Goal: Information Seeking & Learning: Learn about a topic

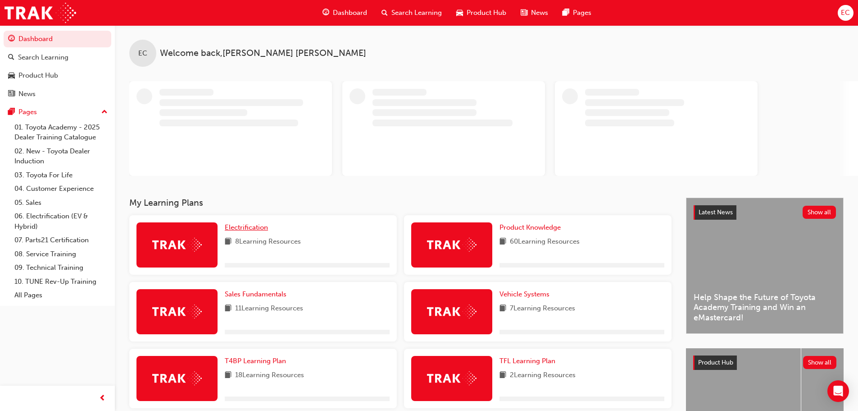
click at [249, 224] on span "Electrification" at bounding box center [246, 227] width 43 height 8
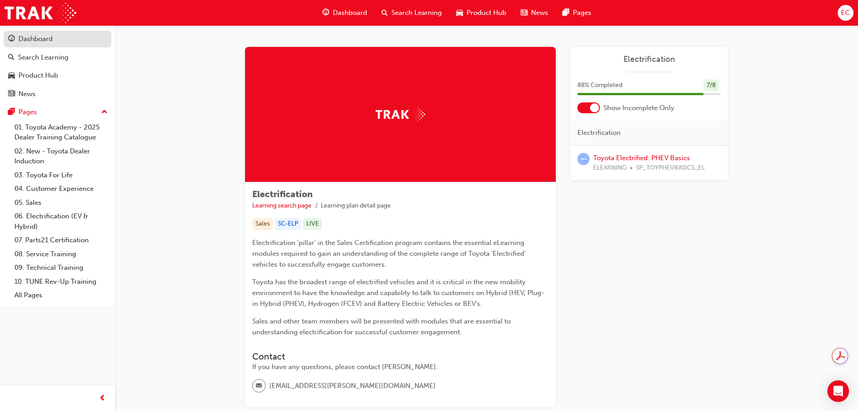
click at [23, 38] on div "Dashboard" at bounding box center [35, 39] width 34 height 10
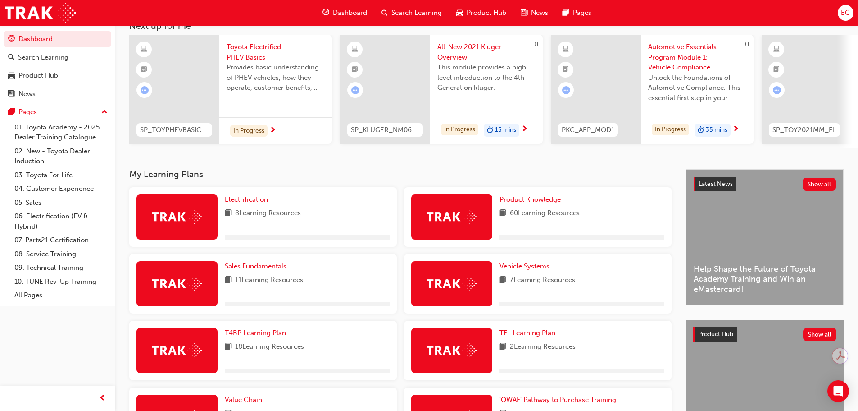
scroll to position [180, 0]
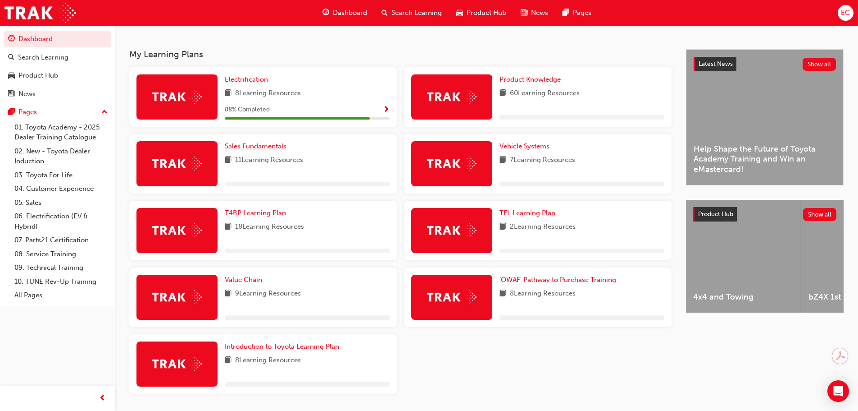
click at [257, 145] on link "Sales Fundamentals" at bounding box center [257, 146] width 65 height 10
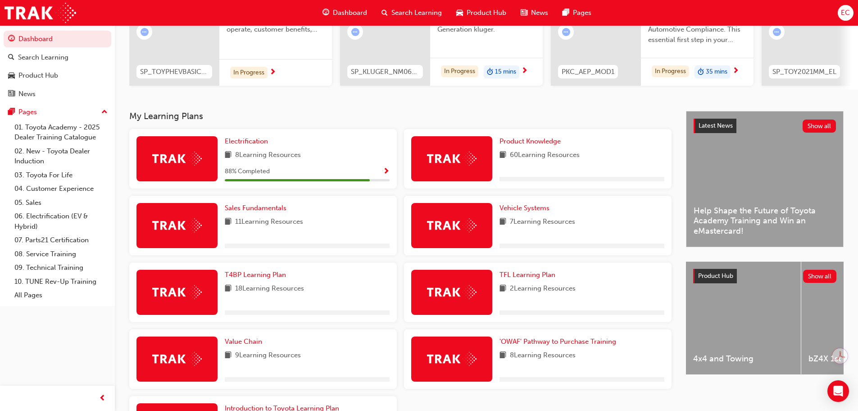
scroll to position [135, 0]
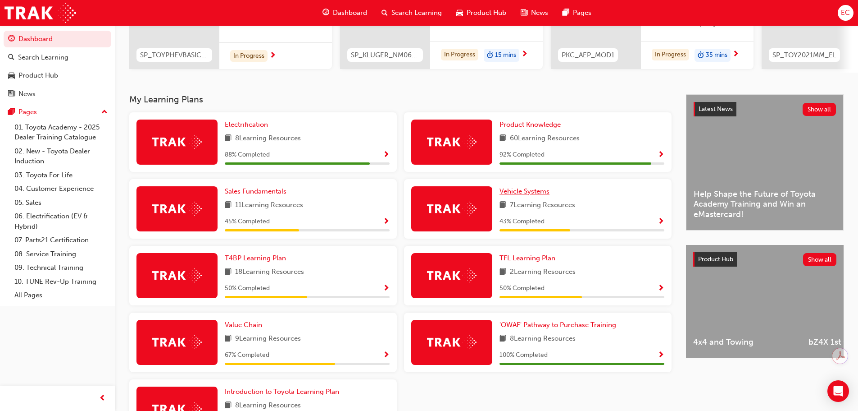
click at [517, 194] on span "Vehicle Systems" at bounding box center [525, 191] width 50 height 8
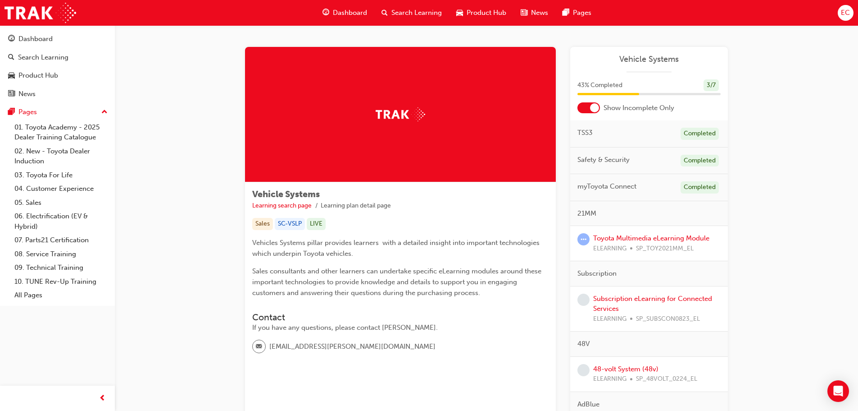
drag, startPoint x: 166, startPoint y: 103, endPoint x: 235, endPoint y: 80, distance: 72.7
click at [167, 103] on div "Vehicle Systems Learning search page Learning plan detail page Vehicle Systems …" at bounding box center [487, 260] width 744 height 470
click at [618, 235] on link "Toyota Multimedia eLearning Module" at bounding box center [651, 238] width 116 height 8
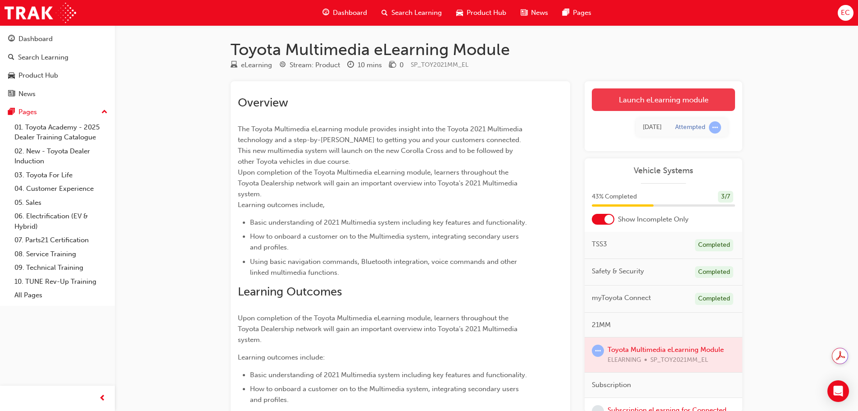
click at [673, 98] on link "Launch eLearning module" at bounding box center [663, 99] width 143 height 23
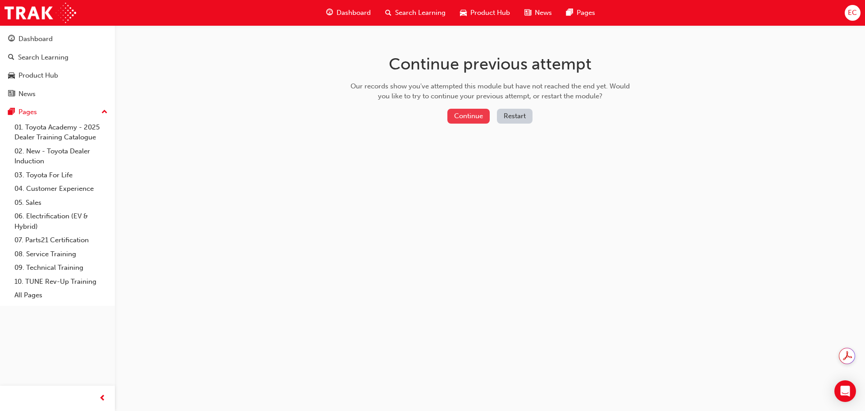
click at [468, 120] on button "Continue" at bounding box center [468, 116] width 42 height 15
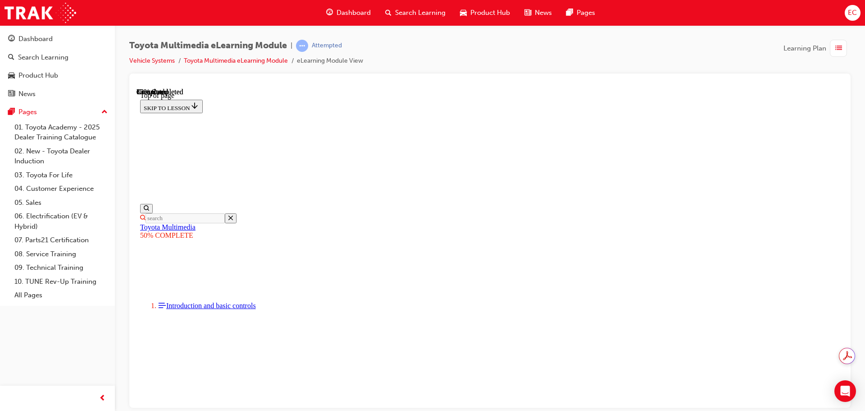
scroll to position [27, 0]
drag, startPoint x: 575, startPoint y: 246, endPoint x: 766, endPoint y: 366, distance: 225.6
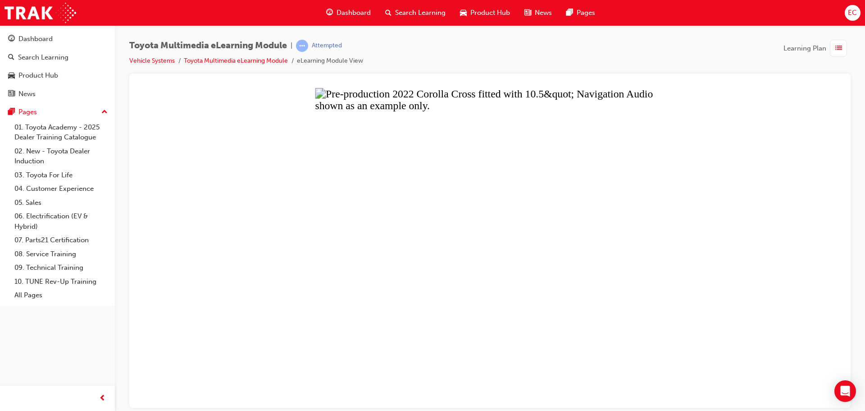
click at [643, 150] on button "Unzoom image" at bounding box center [490, 247] width 707 height 320
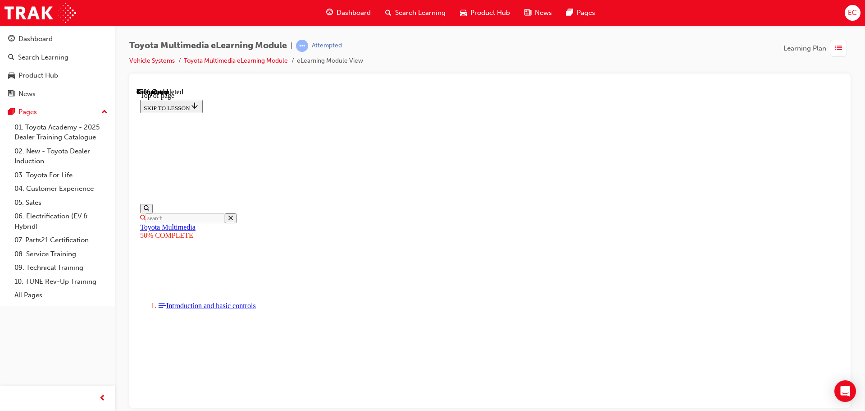
drag, startPoint x: 574, startPoint y: 247, endPoint x: 822, endPoint y: 345, distance: 266.7
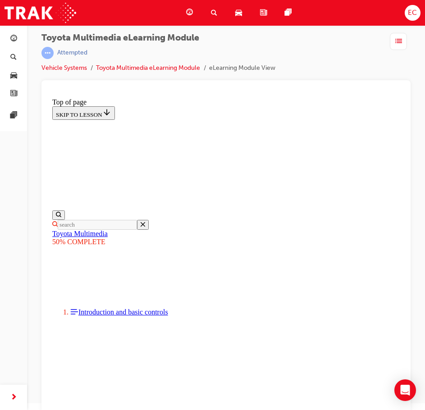
scroll to position [10, 0]
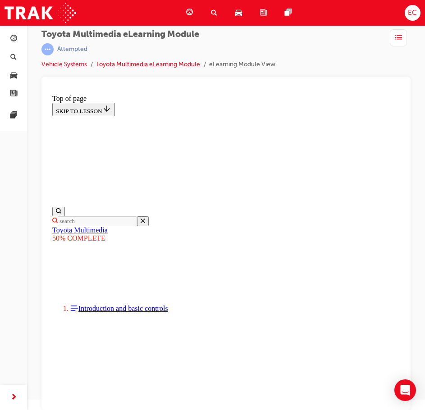
drag, startPoint x: 160, startPoint y: 169, endPoint x: 277, endPoint y: 257, distance: 146.2
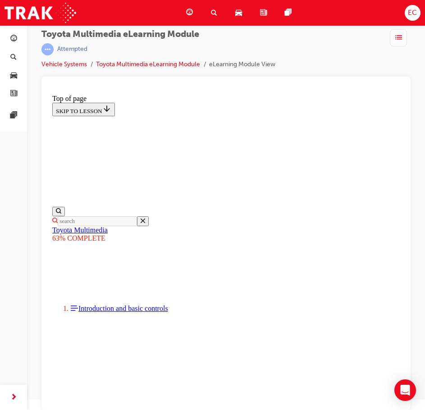
drag, startPoint x: 223, startPoint y: 212, endPoint x: 284, endPoint y: 228, distance: 63.7
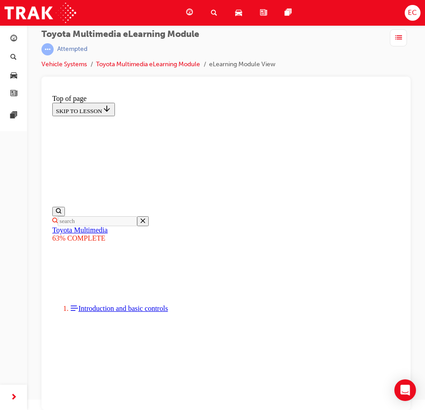
drag, startPoint x: 162, startPoint y: 268, endPoint x: 238, endPoint y: 271, distance: 75.8
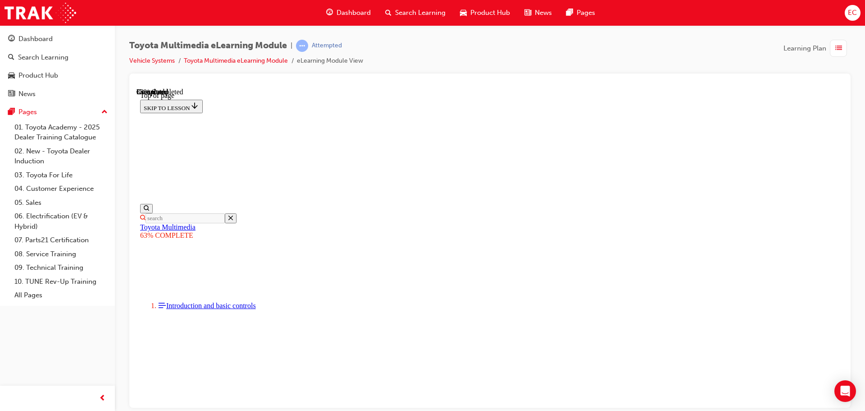
scroll to position [621, 0]
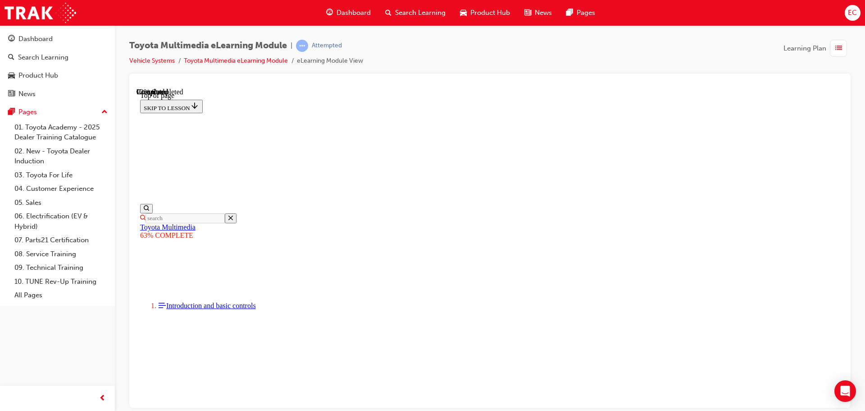
drag, startPoint x: 379, startPoint y: 241, endPoint x: 565, endPoint y: 358, distance: 219.9
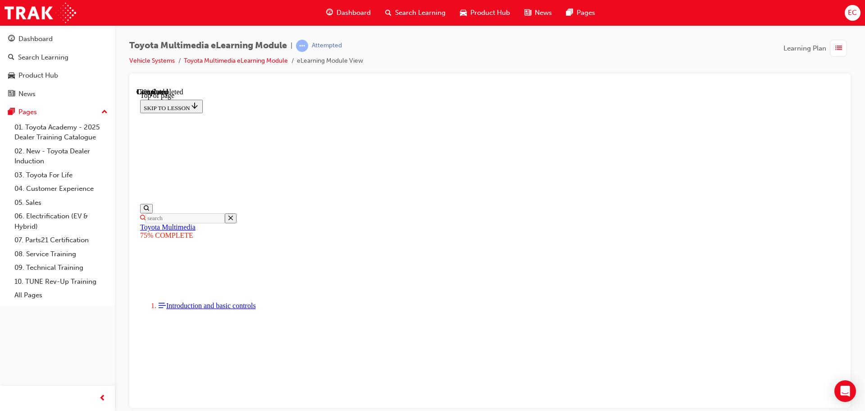
drag, startPoint x: 444, startPoint y: 303, endPoint x: 588, endPoint y: 324, distance: 145.2
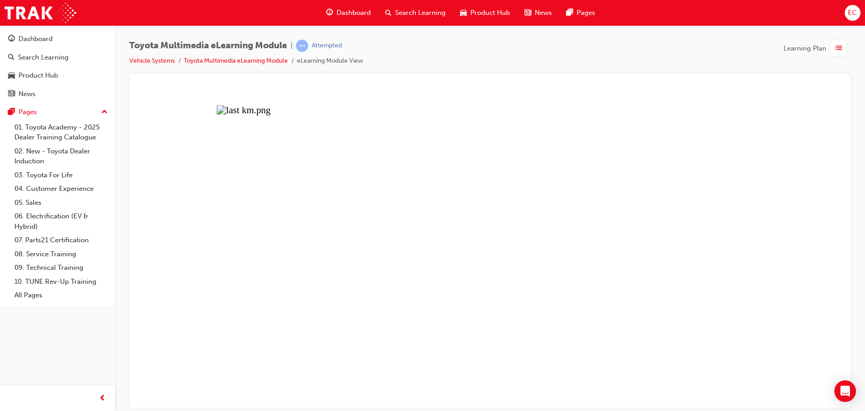
click at [503, 240] on button "Unzoom image" at bounding box center [490, 247] width 707 height 320
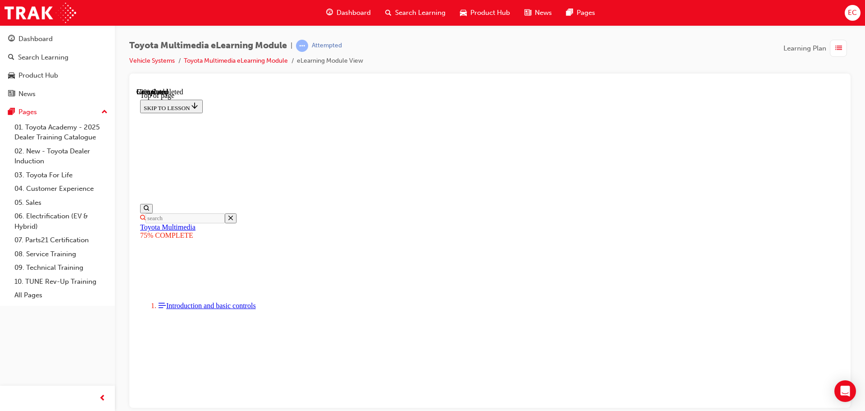
scroll to position [613, 0]
drag, startPoint x: 383, startPoint y: 246, endPoint x: 708, endPoint y: 352, distance: 341.6
drag, startPoint x: 379, startPoint y: 243, endPoint x: 717, endPoint y: 342, distance: 352.1
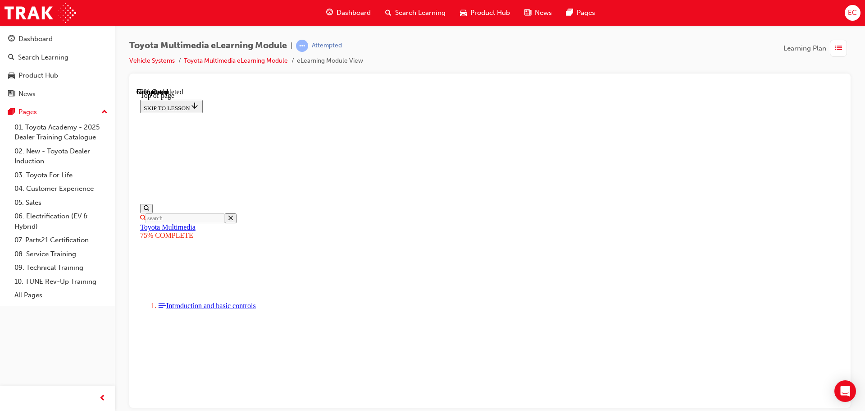
drag, startPoint x: 382, startPoint y: 178, endPoint x: 687, endPoint y: 257, distance: 315.6
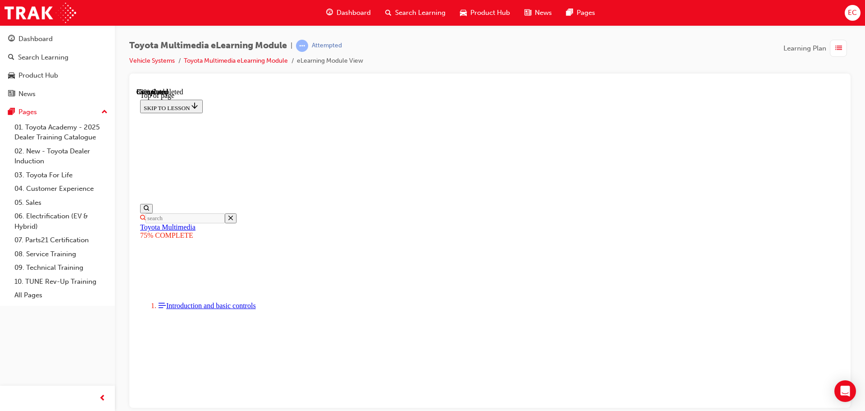
drag, startPoint x: 343, startPoint y: 274, endPoint x: 533, endPoint y: 381, distance: 218.3
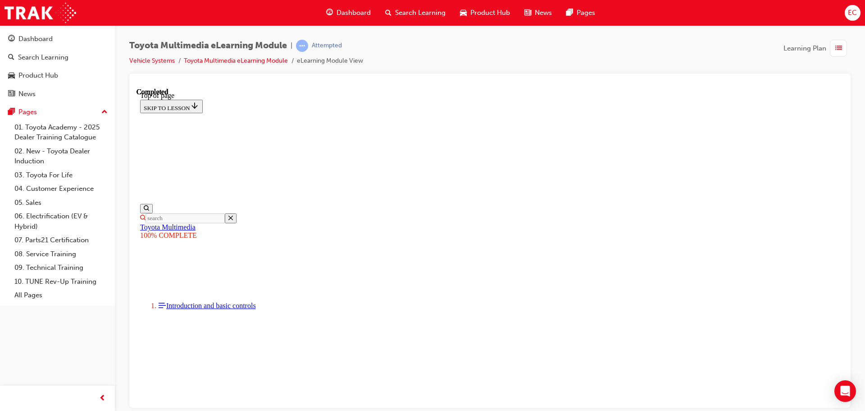
scroll to position [228, 0]
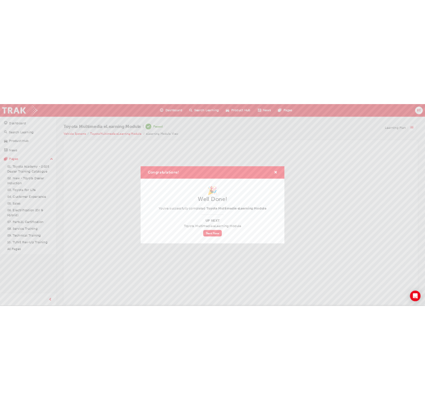
scroll to position [0, 0]
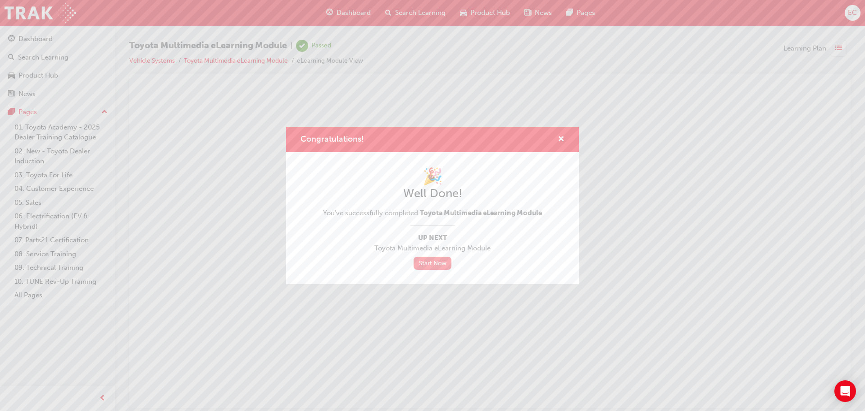
click at [435, 267] on link "Start Now" at bounding box center [433, 262] width 38 height 13
click at [432, 262] on link "Start Now" at bounding box center [433, 262] width 38 height 13
click at [431, 260] on link "Start Now" at bounding box center [433, 262] width 38 height 13
click at [563, 136] on span "cross-icon" at bounding box center [561, 140] width 7 height 8
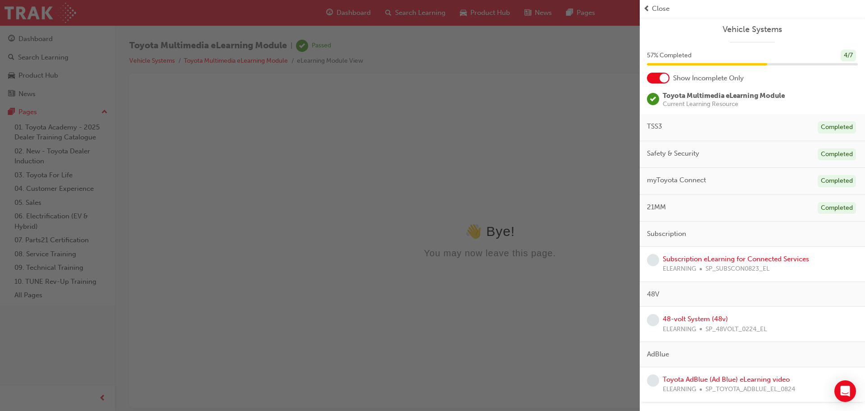
click at [557, 188] on div "button" at bounding box center [320, 205] width 640 height 411
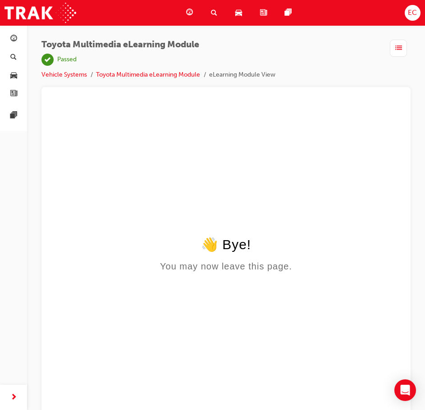
scroll to position [10, 0]
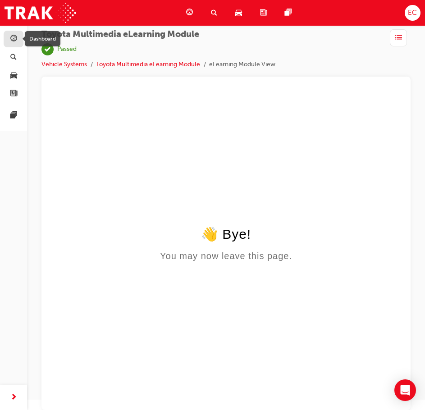
click at [11, 38] on span "guage-icon" at bounding box center [13, 39] width 7 height 8
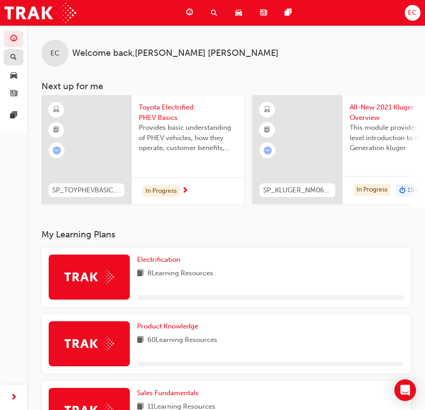
click at [10, 55] on div "button" at bounding box center [13, 57] width 11 height 11
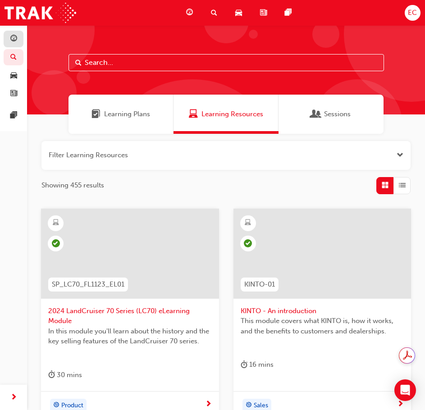
click at [8, 33] on link "button" at bounding box center [14, 39] width 20 height 17
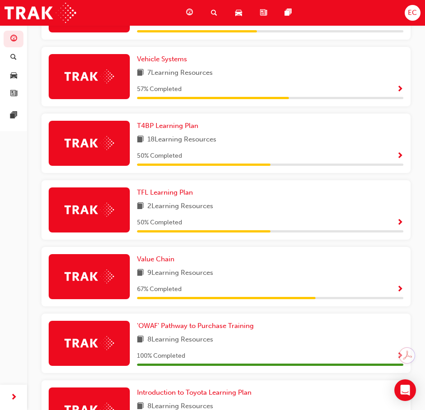
scroll to position [451, 0]
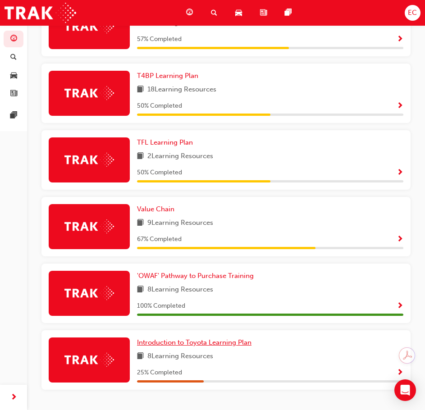
click at [185, 346] on span "Introduction to Toyota Learning Plan" at bounding box center [194, 342] width 114 height 8
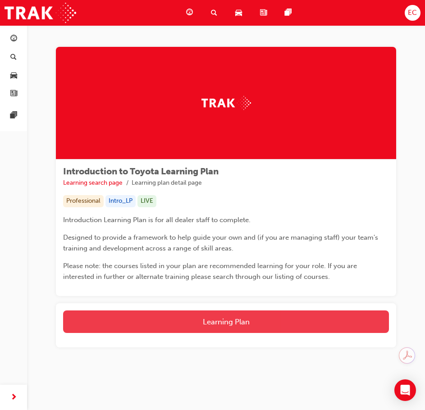
click at [200, 321] on button "Learning Plan" at bounding box center [226, 321] width 326 height 23
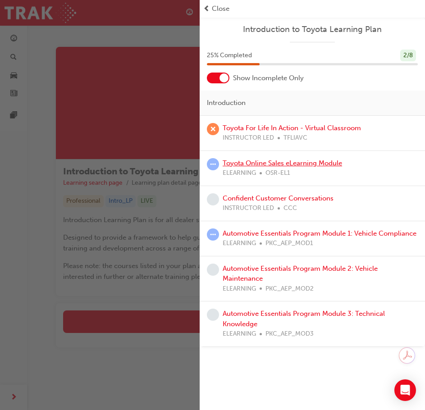
click at [278, 161] on link "Toyota Online Sales eLearning Module" at bounding box center [282, 163] width 119 height 8
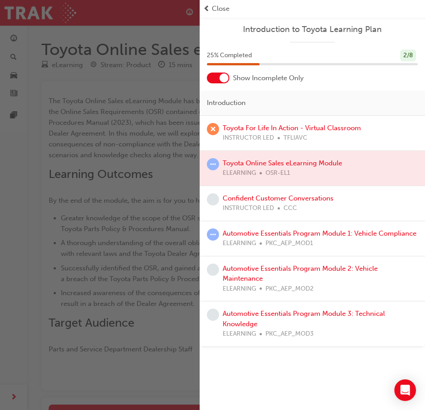
click at [261, 189] on div "Confident Customer Conversations INSTRUCTOR LED CCC" at bounding box center [312, 203] width 225 height 35
click at [262, 193] on div "Confident Customer Conversations INSTRUCTOR LED CCC" at bounding box center [278, 203] width 111 height 20
click at [264, 197] on link "Confident Customer Conversations" at bounding box center [278, 198] width 111 height 8
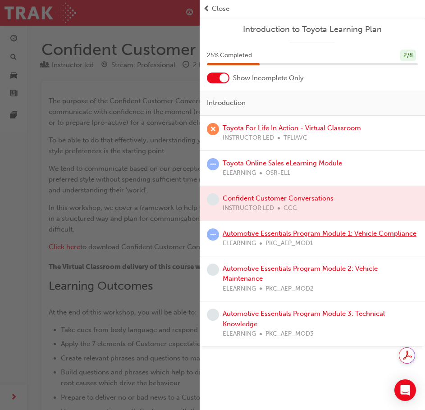
click at [268, 237] on link "Automotive Essentials Program Module 1: Vehicle Compliance" at bounding box center [320, 233] width 194 height 8
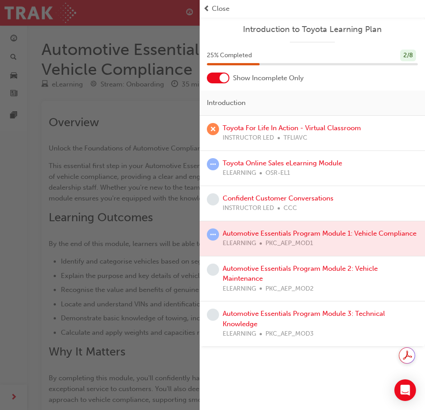
click at [271, 264] on div "Automotive Essentials Program Module 2: Vehicle Maintenance ELEARNING PKC_AEP_M…" at bounding box center [320, 279] width 195 height 31
click at [129, 230] on div "button" at bounding box center [100, 205] width 200 height 410
click at [207, 7] on span "prev-icon" at bounding box center [206, 9] width 7 height 10
click at [225, 9] on span "Close" at bounding box center [221, 9] width 18 height 10
click at [223, 8] on span "Close" at bounding box center [221, 9] width 18 height 10
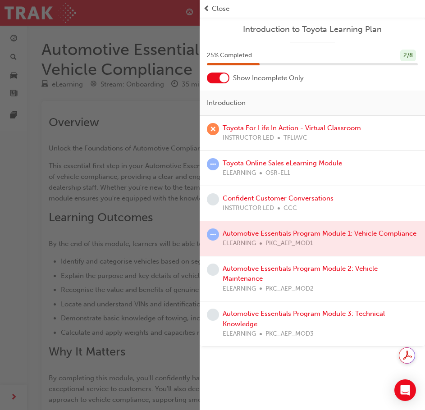
click at [223, 8] on span "Close" at bounding box center [221, 9] width 18 height 10
drag, startPoint x: 157, startPoint y: 98, endPoint x: 183, endPoint y: 169, distance: 75.0
click at [159, 119] on div "button" at bounding box center [100, 205] width 200 height 410
click at [90, 173] on div "button" at bounding box center [100, 205] width 200 height 410
click at [90, 172] on div "button" at bounding box center [100, 205] width 200 height 410
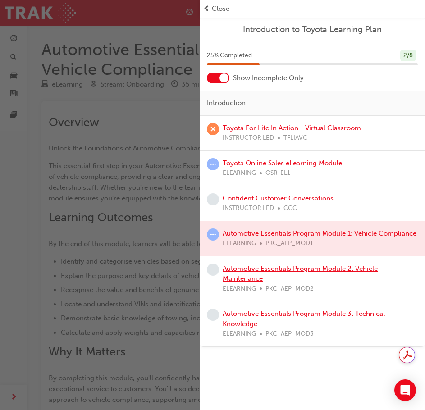
click at [270, 271] on link "Automotive Essentials Program Module 2: Vehicle Maintenance" at bounding box center [300, 274] width 155 height 18
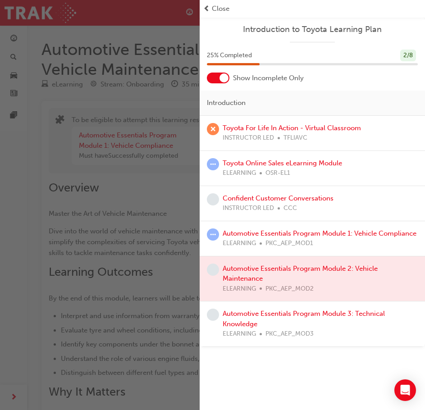
click at [265, 268] on div at bounding box center [312, 278] width 225 height 45
click at [90, 197] on div "button" at bounding box center [100, 205] width 200 height 410
click at [117, 185] on div "button" at bounding box center [100, 205] width 200 height 410
drag, startPoint x: 117, startPoint y: 185, endPoint x: 202, endPoint y: 45, distance: 163.8
click at [121, 178] on div "button" at bounding box center [100, 205] width 200 height 410
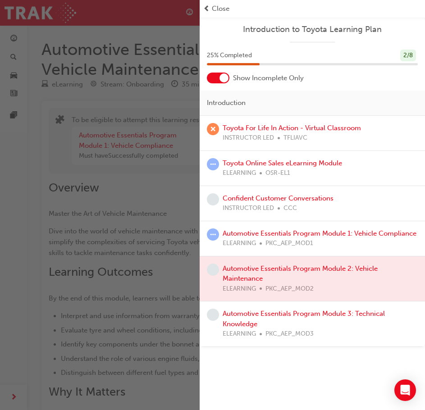
click at [216, 9] on span "Close" at bounding box center [221, 9] width 18 height 10
click at [243, 268] on div at bounding box center [312, 278] width 225 height 45
click at [256, 315] on link "Automotive Essentials Program Module 3: Technical Knowledge" at bounding box center [304, 319] width 162 height 18
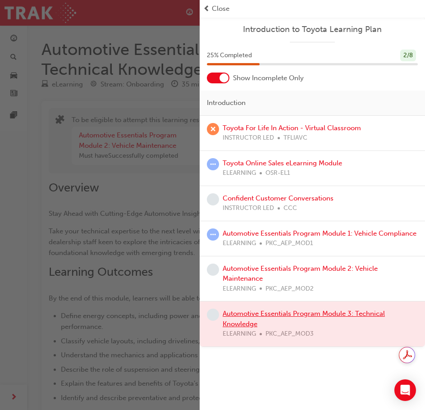
click at [256, 315] on div at bounding box center [312, 323] width 225 height 45
click at [257, 265] on link "Automotive Essentials Program Module 2: Vehicle Maintenance" at bounding box center [300, 274] width 155 height 18
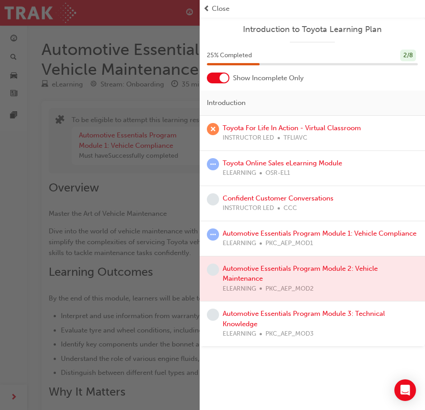
click at [164, 182] on div "button" at bounding box center [100, 205] width 200 height 410
click at [211, 4] on div "Close" at bounding box center [312, 9] width 218 height 10
click at [216, 12] on span "Close" at bounding box center [221, 9] width 18 height 10
click at [212, 6] on span "Close" at bounding box center [221, 9] width 18 height 10
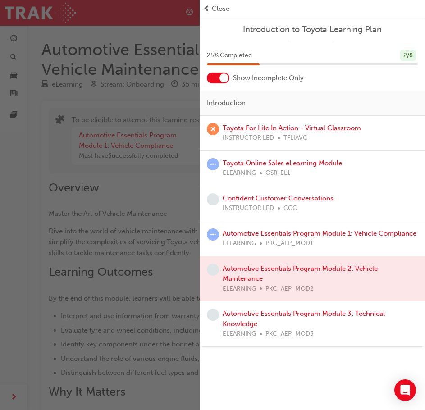
click at [212, 6] on span "Close" at bounding box center [221, 9] width 18 height 10
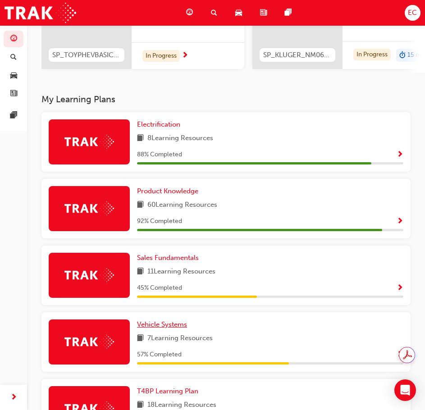
click at [167, 328] on span "Vehicle Systems" at bounding box center [162, 324] width 50 height 8
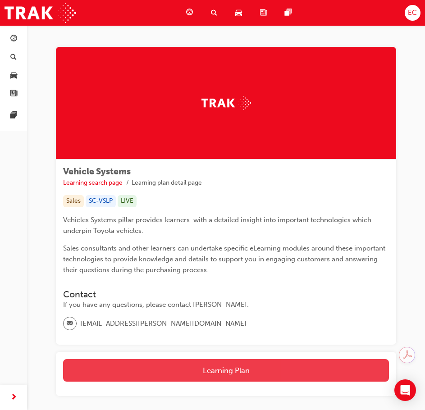
click at [247, 380] on button "Learning Plan" at bounding box center [226, 370] width 326 height 23
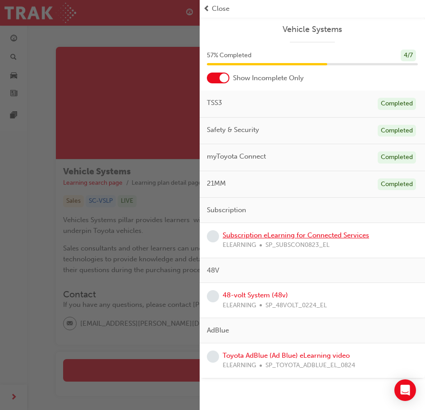
click at [277, 233] on link "Subscription eLearning for Connected Services" at bounding box center [296, 235] width 146 height 8
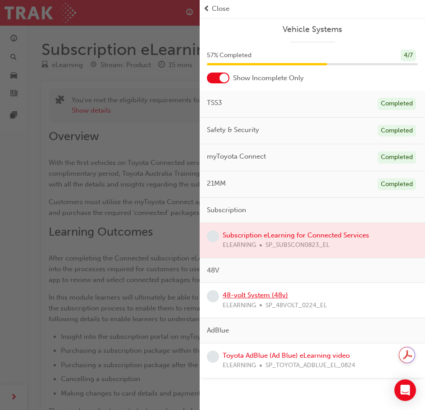
click at [253, 299] on link "48-volt System (48v)" at bounding box center [255, 295] width 65 height 8
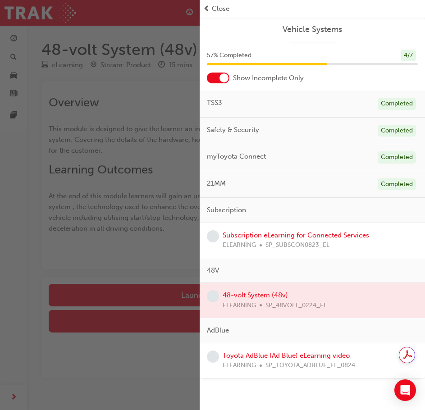
drag, startPoint x: 158, startPoint y: 269, endPoint x: 142, endPoint y: 261, distance: 17.1
click at [156, 269] on div "button" at bounding box center [100, 205] width 200 height 410
click at [148, 60] on div "button" at bounding box center [100, 205] width 200 height 410
click at [209, 6] on span "prev-icon" at bounding box center [206, 9] width 7 height 10
